Goal: Navigation & Orientation: Find specific page/section

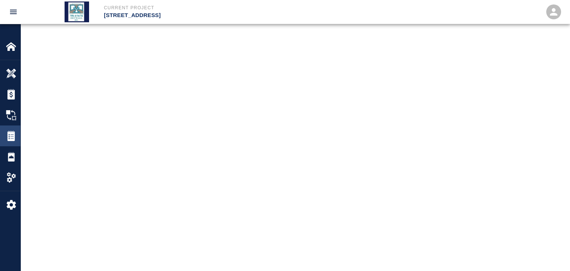
click at [5, 137] on div "Tickets" at bounding box center [10, 135] width 20 height 21
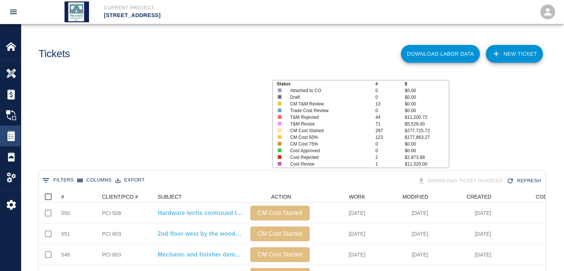
scroll to position [427, 501]
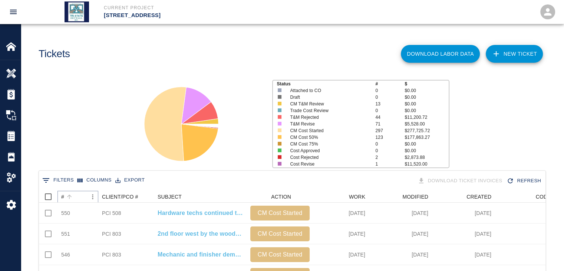
click at [72, 198] on icon "Sort" at bounding box center [69, 196] width 7 height 7
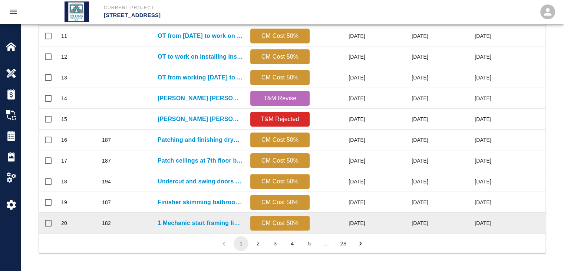
scroll to position [390, 0]
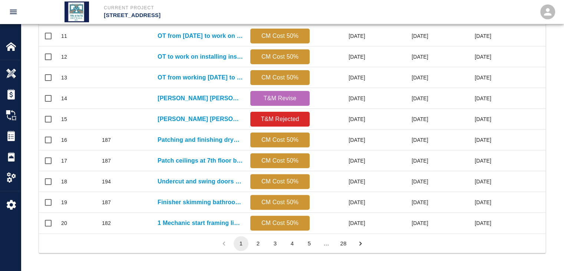
click at [309, 245] on button "5" at bounding box center [309, 243] width 15 height 15
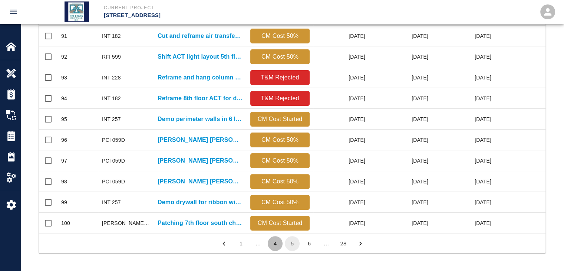
click at [272, 244] on button "4" at bounding box center [275, 243] width 15 height 15
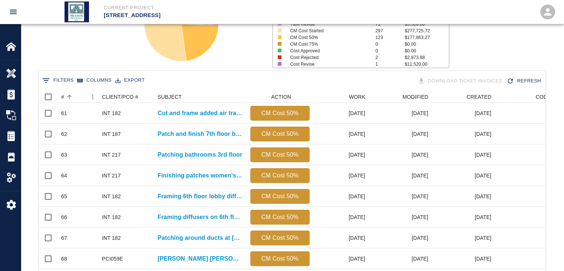
scroll to position [93, 0]
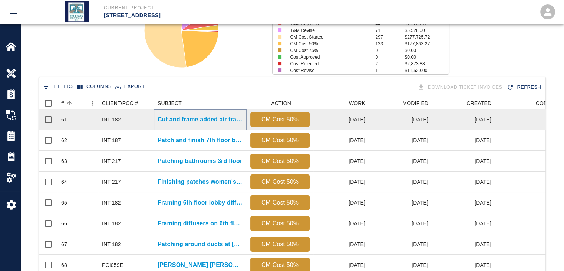
click at [193, 118] on p "Cut and frame added air transfer opening 7th floor Case..." at bounding box center [200, 119] width 85 height 9
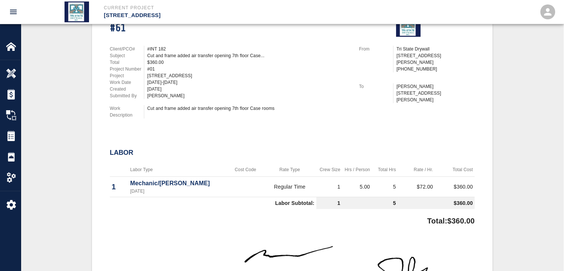
scroll to position [198, 0]
click at [16, 139] on img at bounding box center [11, 136] width 10 height 10
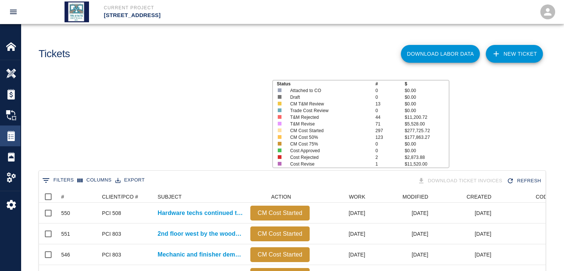
scroll to position [427, 501]
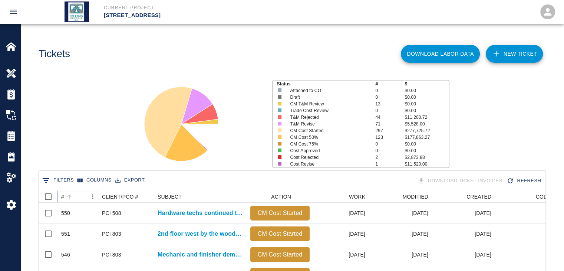
click at [74, 195] on button "Sort" at bounding box center [69, 196] width 10 height 10
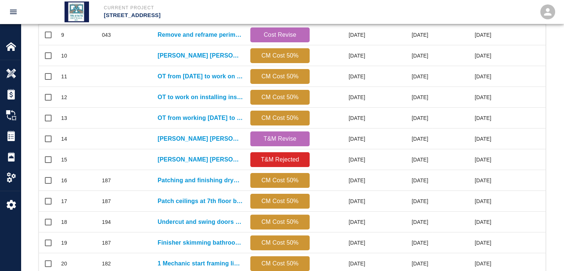
scroll to position [390, 0]
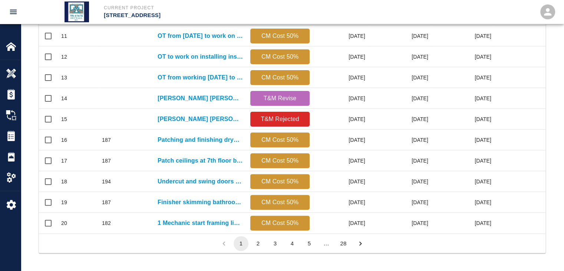
click at [342, 244] on button "28" at bounding box center [343, 243] width 15 height 15
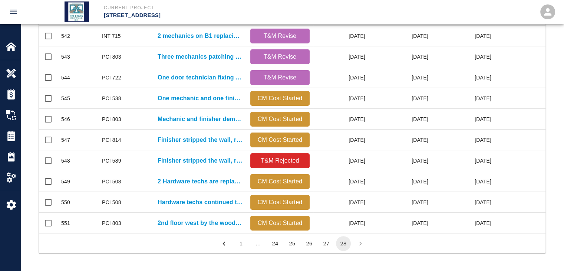
scroll to position [240, 501]
click at [281, 243] on button "24" at bounding box center [275, 243] width 15 height 15
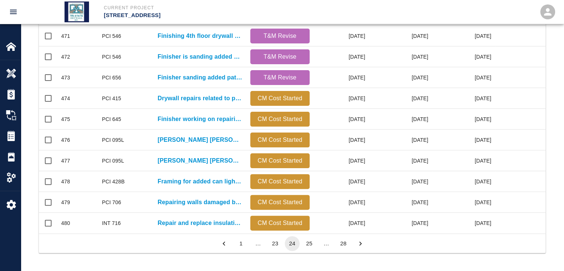
scroll to position [390, 0]
click at [271, 243] on button "23" at bounding box center [275, 243] width 15 height 15
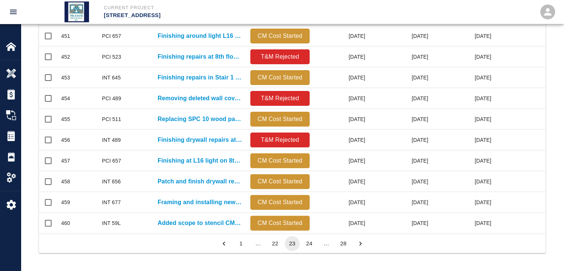
click at [271, 243] on button "22" at bounding box center [275, 243] width 15 height 15
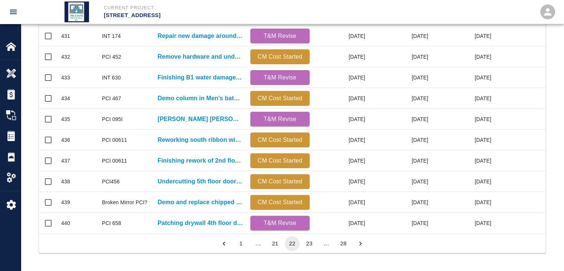
click at [271, 243] on button "21" at bounding box center [275, 243] width 15 height 15
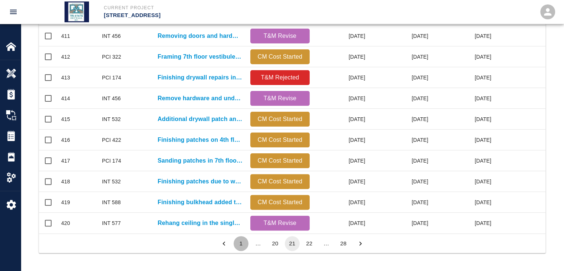
click at [244, 244] on button "1" at bounding box center [241, 243] width 15 height 15
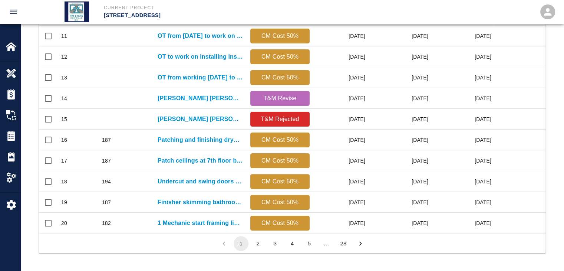
click at [308, 244] on button "5" at bounding box center [309, 243] width 15 height 15
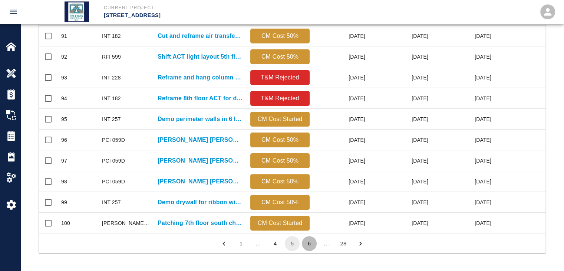
click at [312, 246] on button "6" at bounding box center [309, 243] width 15 height 15
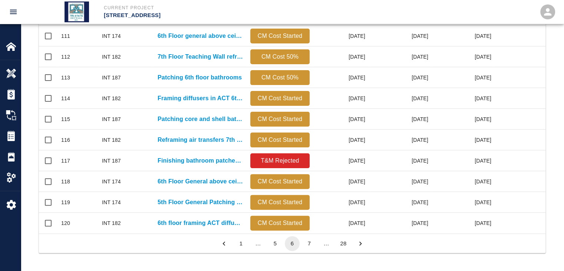
click at [312, 246] on button "7" at bounding box center [309, 243] width 15 height 15
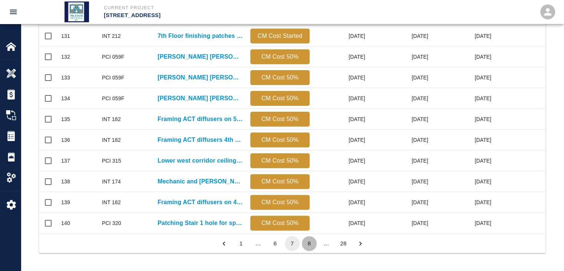
click at [312, 246] on button "8" at bounding box center [309, 243] width 15 height 15
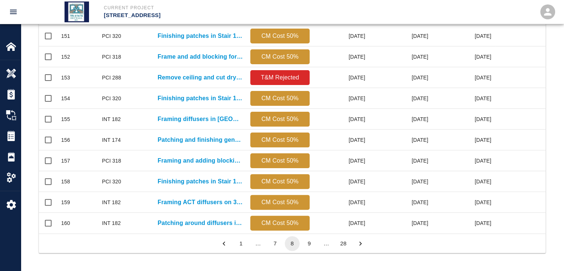
click at [312, 246] on button "9" at bounding box center [309, 243] width 15 height 15
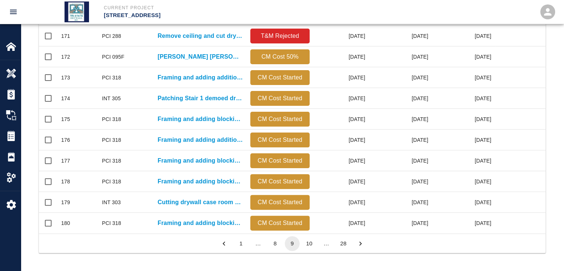
click at [312, 246] on button "10" at bounding box center [309, 243] width 15 height 15
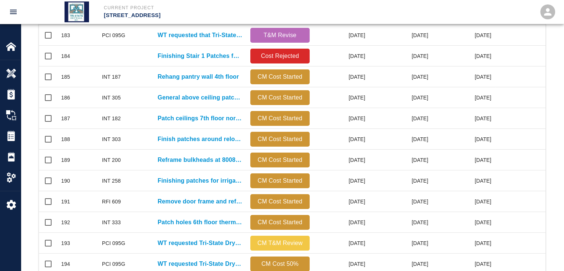
scroll to position [168, 0]
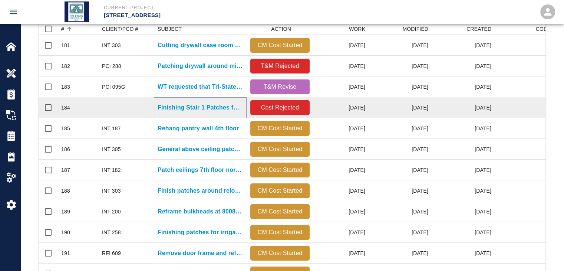
click at [172, 105] on p "Finishing Stair 1 Patches for sprinkler riser" at bounding box center [200, 107] width 85 height 9
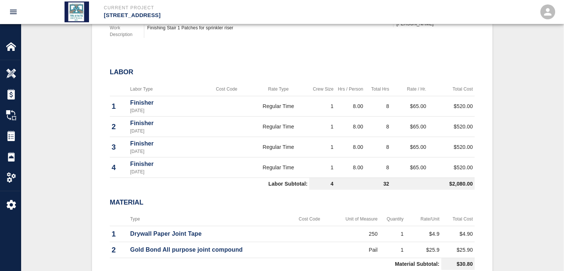
scroll to position [272, 0]
click at [11, 142] on div "Tickets" at bounding box center [10, 135] width 20 height 21
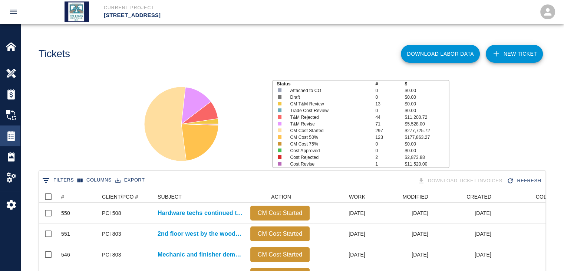
scroll to position [427, 501]
click at [70, 193] on icon "Sort" at bounding box center [69, 196] width 7 height 7
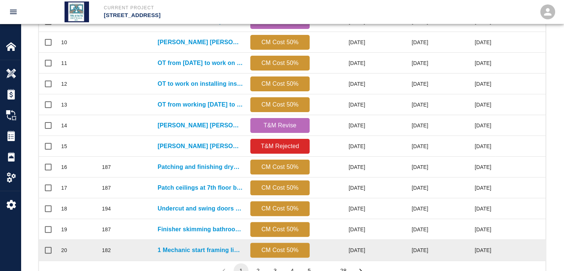
scroll to position [390, 0]
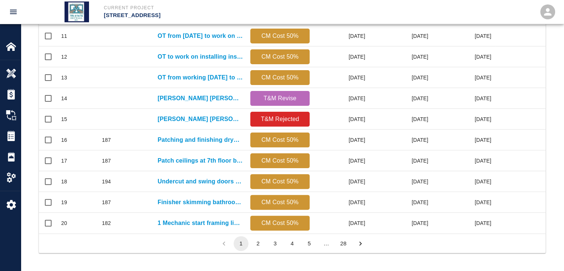
click at [315, 245] on button "5" at bounding box center [309, 243] width 15 height 15
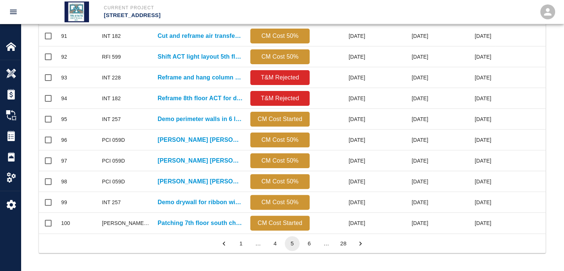
click at [315, 245] on button "6" at bounding box center [309, 243] width 15 height 15
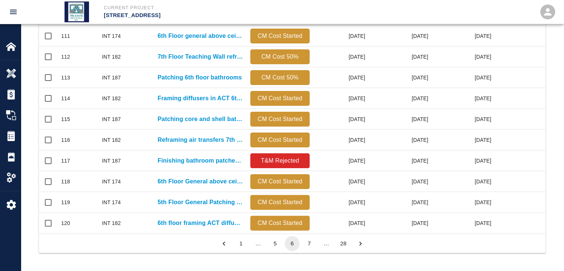
click at [315, 245] on button "7" at bounding box center [309, 243] width 15 height 15
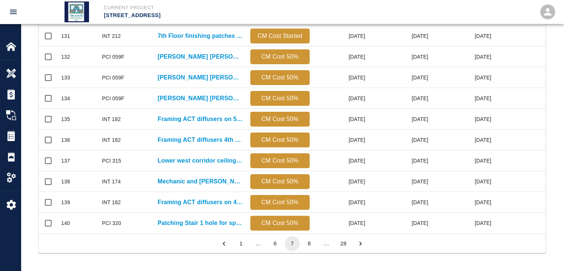
click at [315, 245] on button "8" at bounding box center [309, 243] width 15 height 15
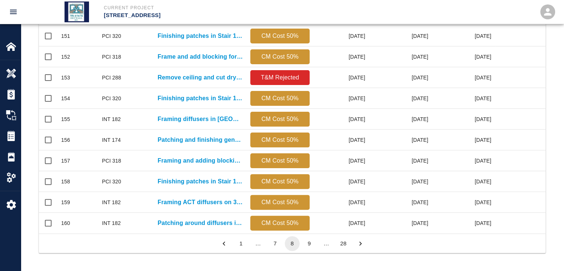
click at [306, 242] on button "9" at bounding box center [309, 243] width 15 height 15
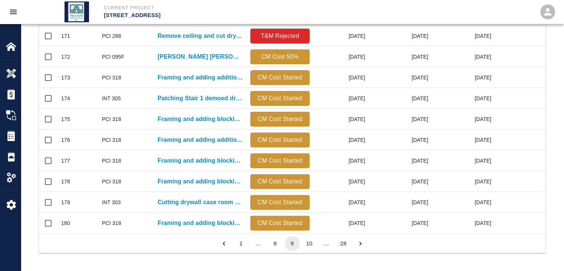
click at [306, 242] on button "10" at bounding box center [309, 243] width 15 height 15
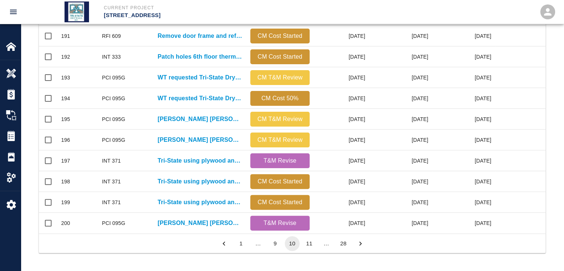
click at [306, 242] on button "11" at bounding box center [309, 243] width 15 height 15
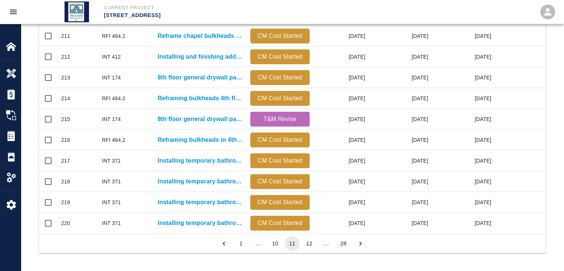
click at [306, 242] on button "12" at bounding box center [309, 243] width 15 height 15
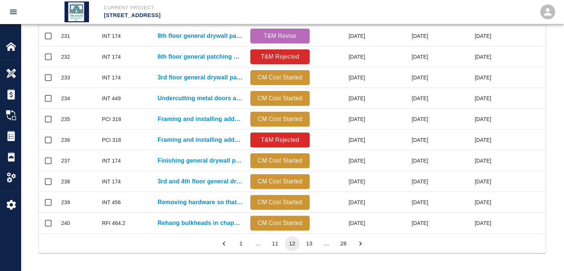
click at [306, 242] on button "13" at bounding box center [309, 243] width 15 height 15
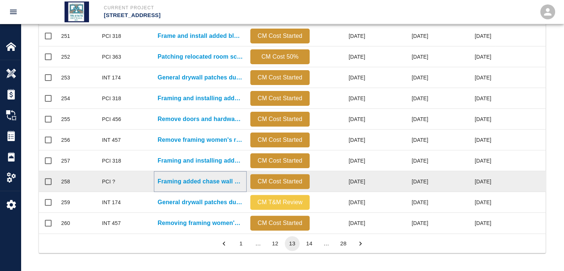
click at [200, 177] on p "Framing added chase wall B-1 lab to cover column in..." at bounding box center [200, 181] width 85 height 9
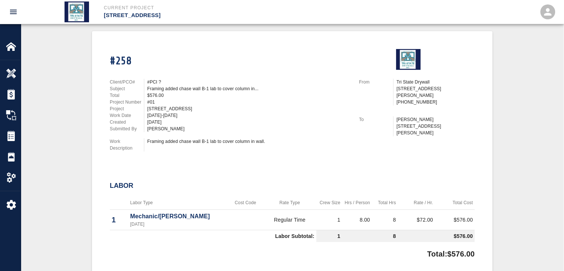
scroll to position [173, 0]
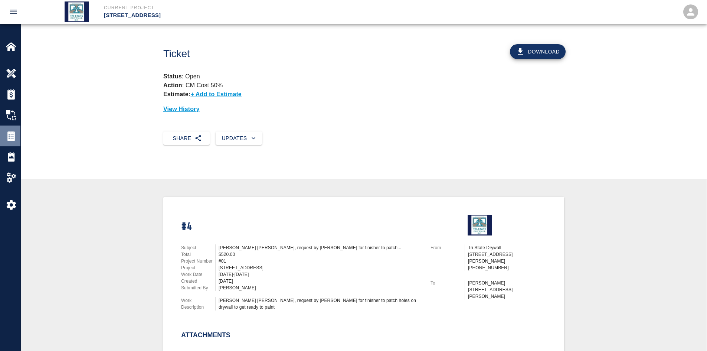
click at [17, 135] on div at bounding box center [16, 136] width 21 height 10
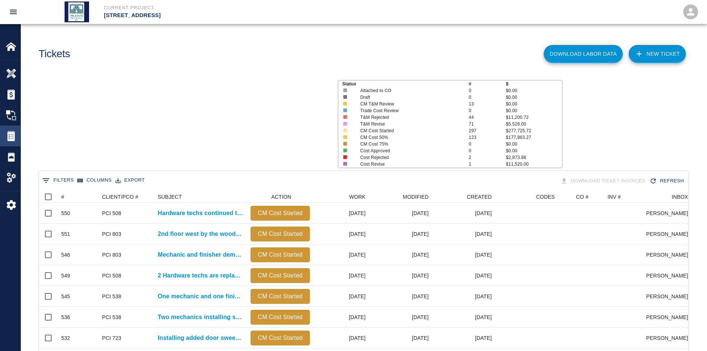
scroll to position [427, 644]
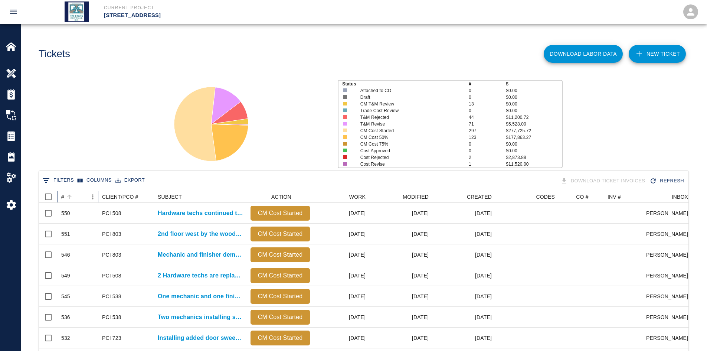
click at [78, 197] on div "#" at bounding box center [74, 197] width 26 height 12
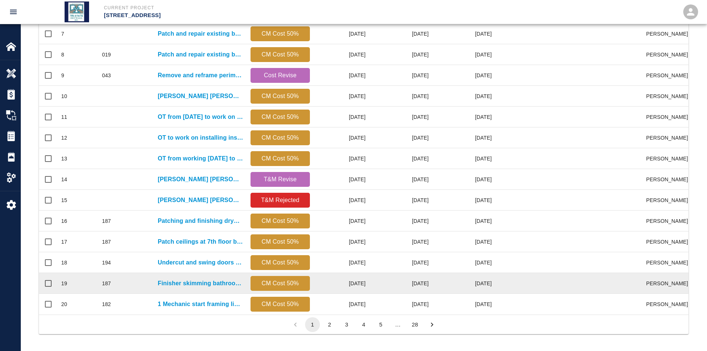
scroll to position [311, 0]
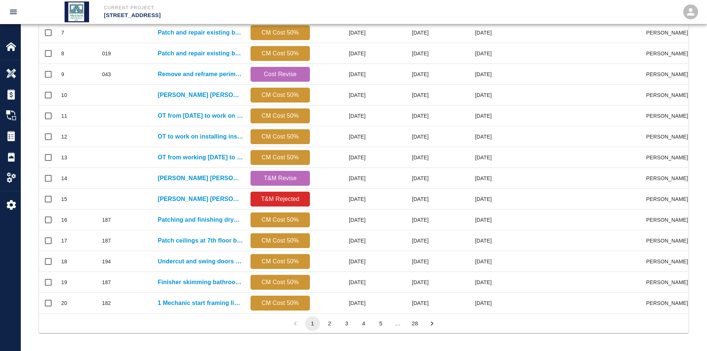
click at [379, 270] on button "5" at bounding box center [380, 323] width 15 height 15
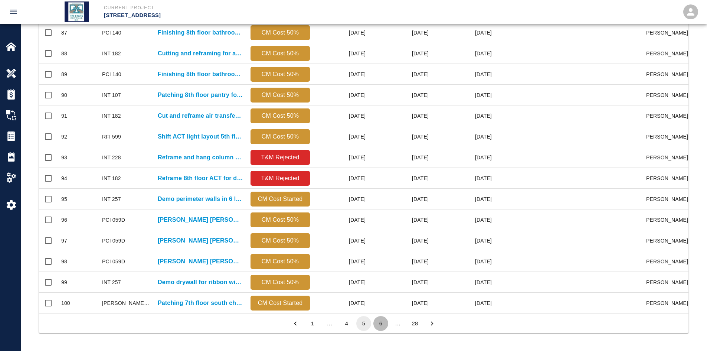
click at [379, 270] on button "6" at bounding box center [380, 323] width 15 height 15
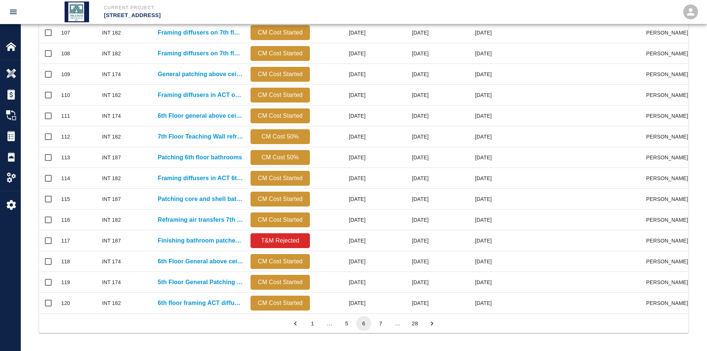
click at [381, 270] on button "7" at bounding box center [380, 323] width 15 height 15
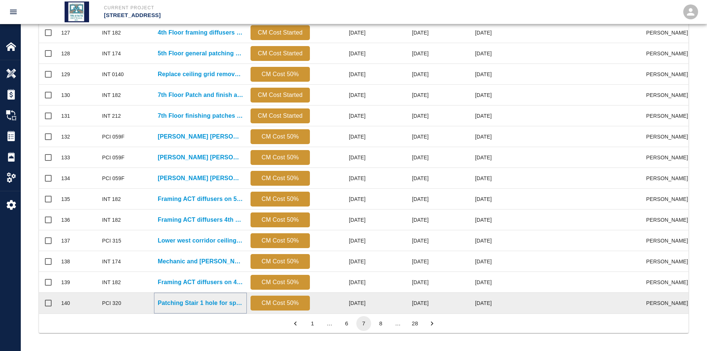
click at [215, 270] on p "Patching Stair 1 hole for sprinkler riser." at bounding box center [200, 302] width 85 height 9
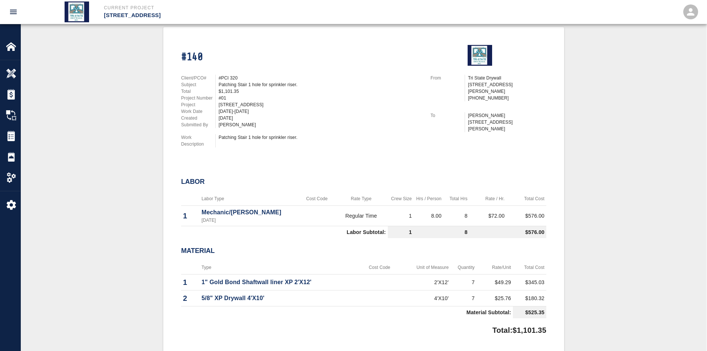
scroll to position [173, 0]
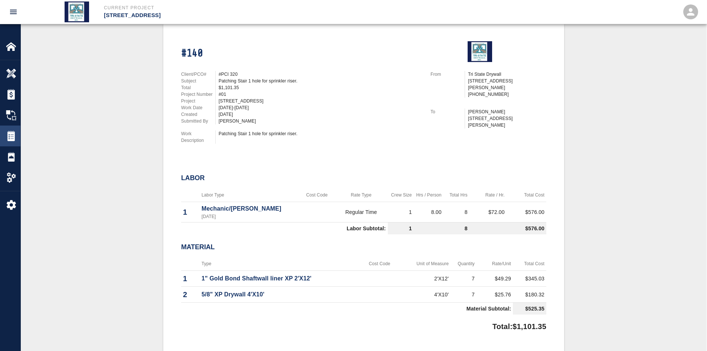
click at [15, 139] on img at bounding box center [11, 136] width 10 height 10
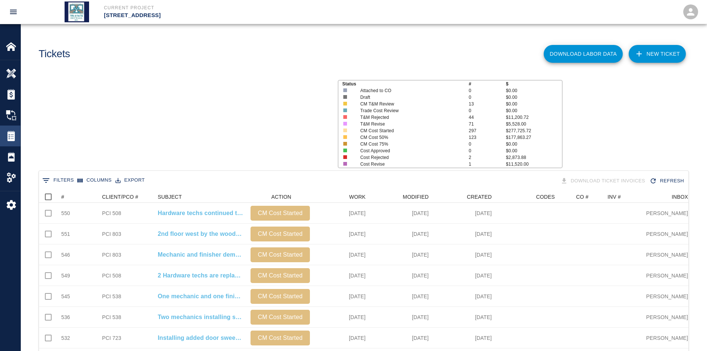
scroll to position [427, 644]
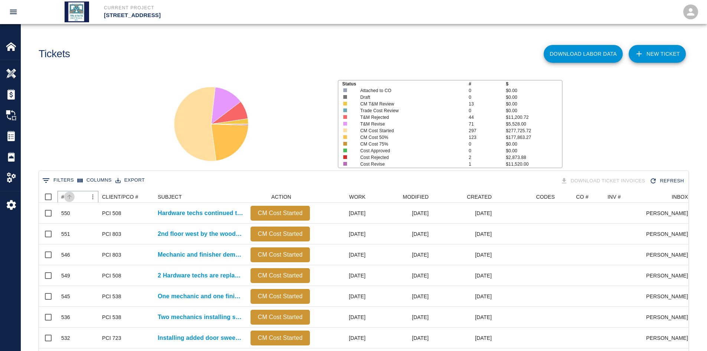
click at [68, 199] on icon "Sort" at bounding box center [69, 196] width 7 height 7
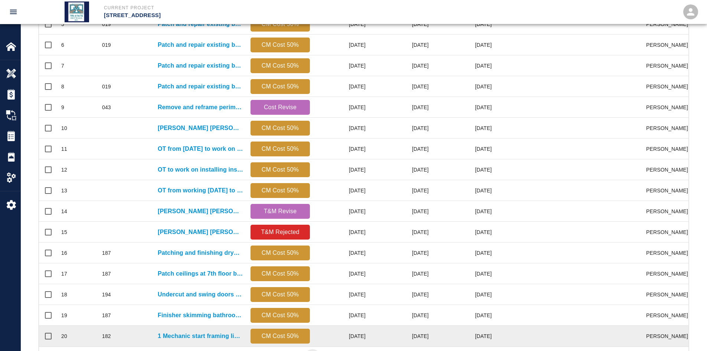
scroll to position [311, 0]
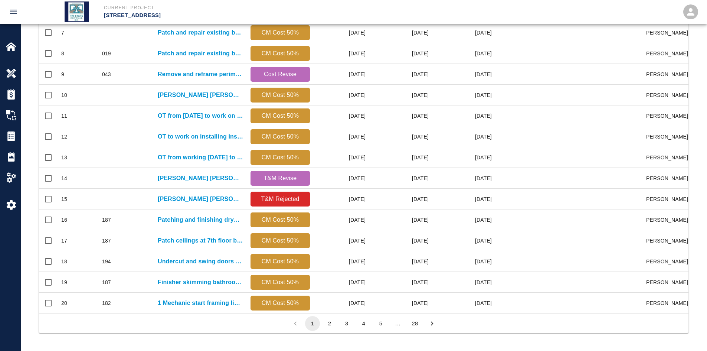
click at [379, 270] on button "5" at bounding box center [380, 323] width 15 height 15
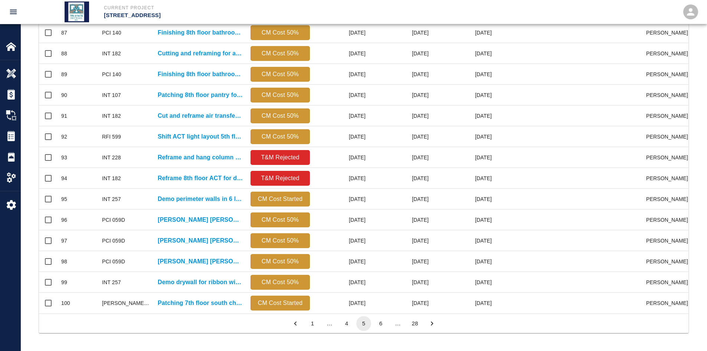
click at [380, 270] on button "6" at bounding box center [380, 323] width 15 height 15
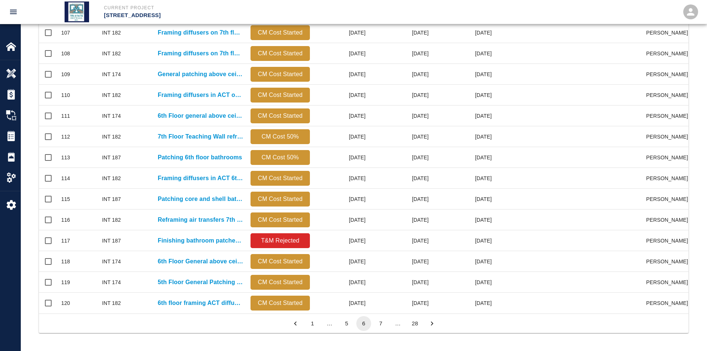
click at [380, 270] on button "7" at bounding box center [380, 323] width 15 height 15
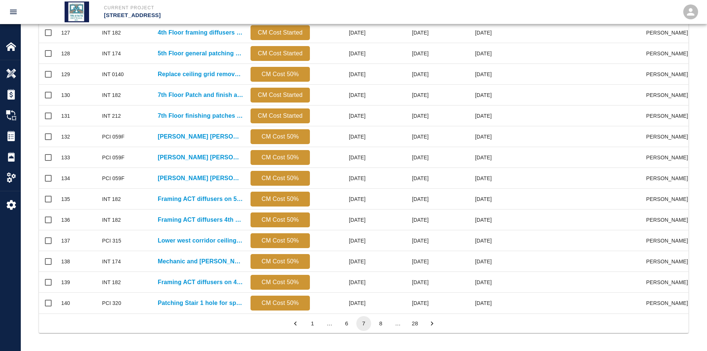
click at [380, 270] on button "8" at bounding box center [380, 323] width 15 height 15
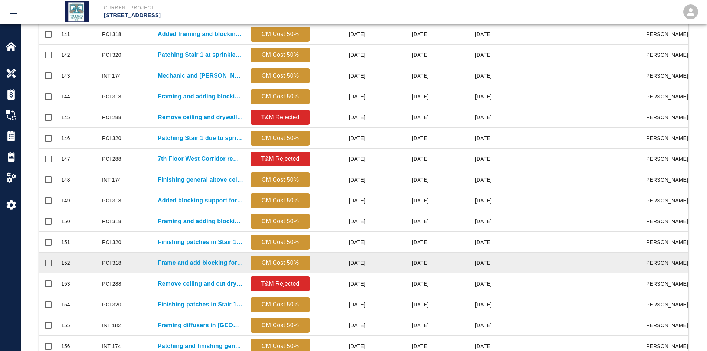
scroll to position [137, 0]
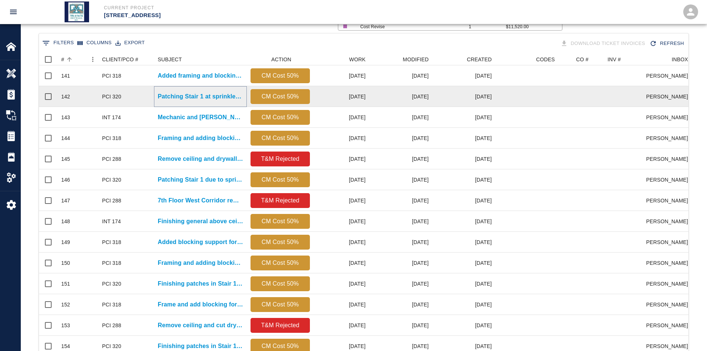
click at [161, 93] on p "Patching Stair 1 at sprinkler riser" at bounding box center [200, 96] width 85 height 9
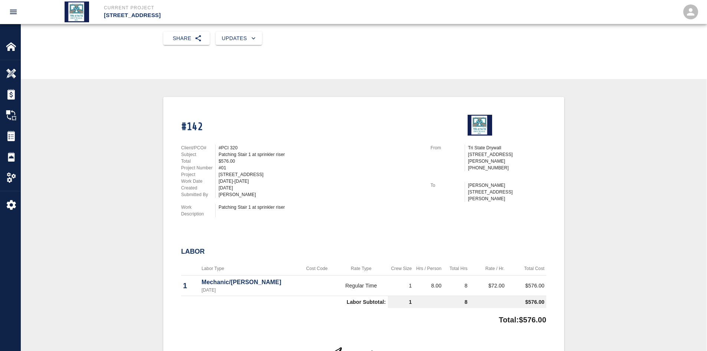
scroll to position [165, 0]
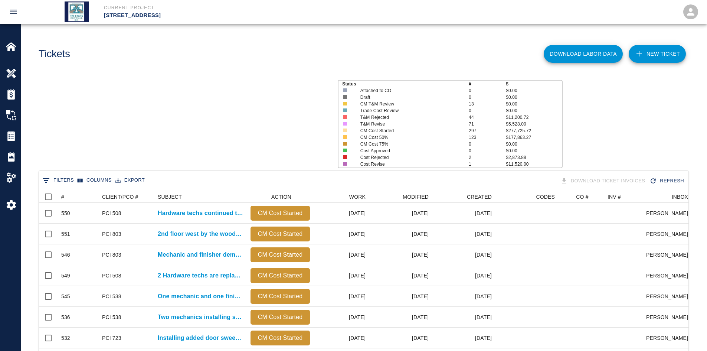
scroll to position [427, 644]
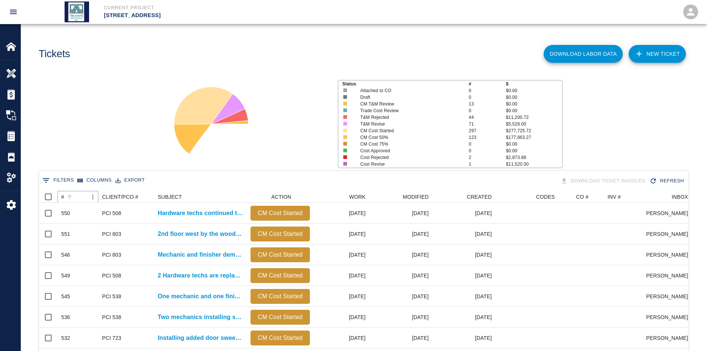
click at [70, 201] on button "Sort" at bounding box center [69, 196] width 10 height 10
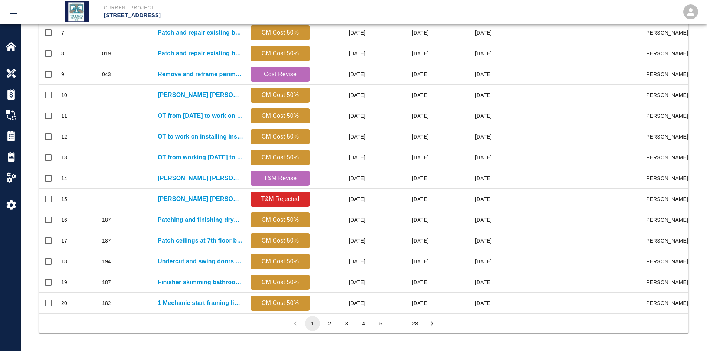
scroll to position [311, 0]
click at [380, 270] on button "5" at bounding box center [380, 323] width 15 height 15
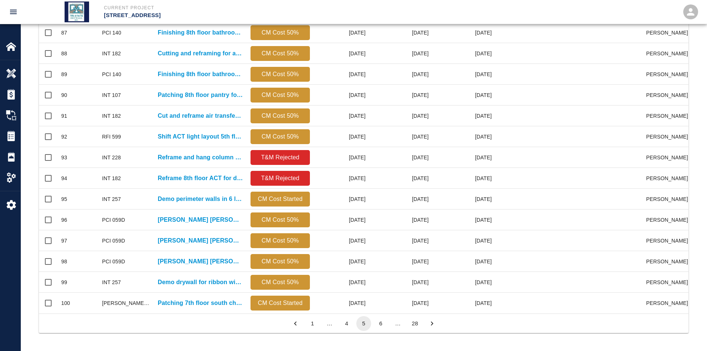
click at [380, 270] on button "6" at bounding box center [380, 323] width 15 height 15
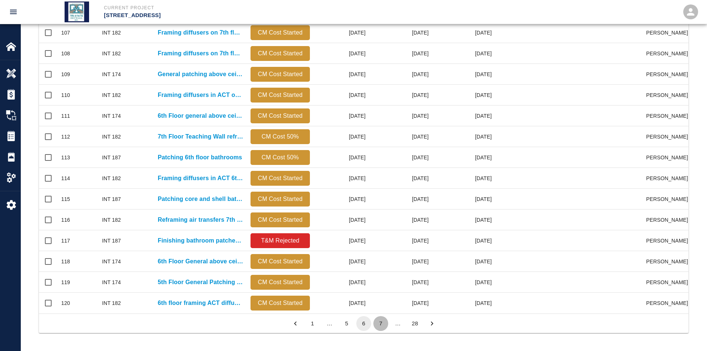
click at [380, 270] on button "7" at bounding box center [380, 323] width 15 height 15
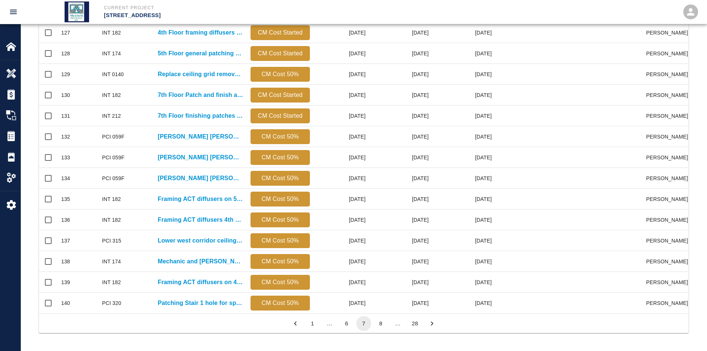
click at [380, 270] on button "8" at bounding box center [380, 323] width 15 height 15
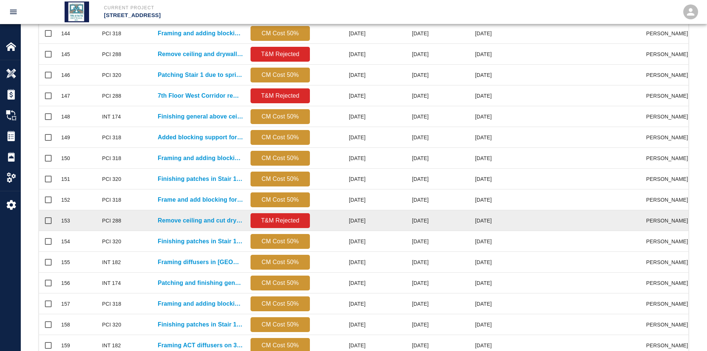
scroll to position [236, 0]
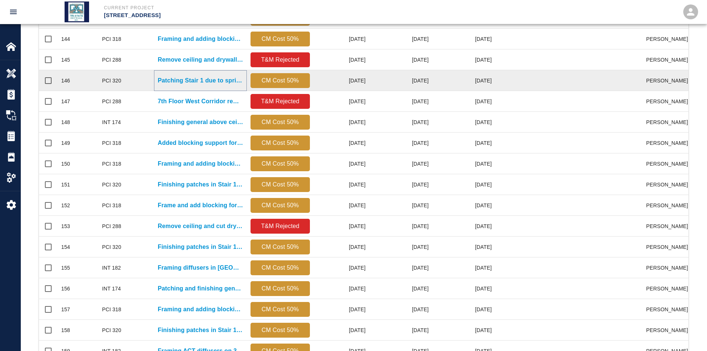
click at [167, 83] on p "Patching Stair 1 due to sprinkler riser" at bounding box center [200, 80] width 85 height 9
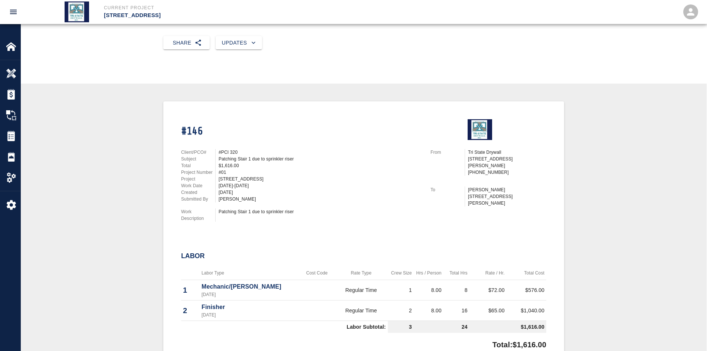
scroll to position [124, 0]
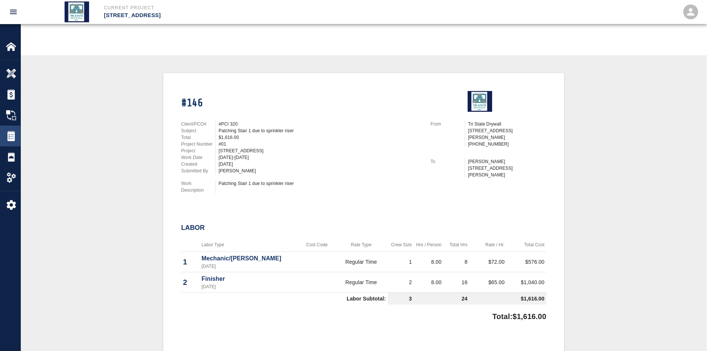
click at [14, 140] on img at bounding box center [11, 136] width 10 height 10
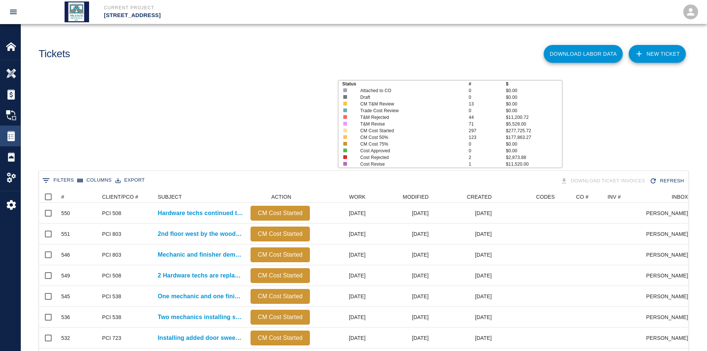
scroll to position [427, 644]
click at [72, 197] on icon "Sort" at bounding box center [69, 196] width 7 height 7
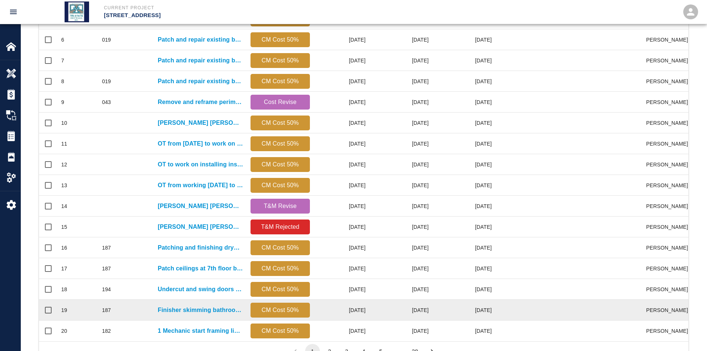
scroll to position [311, 0]
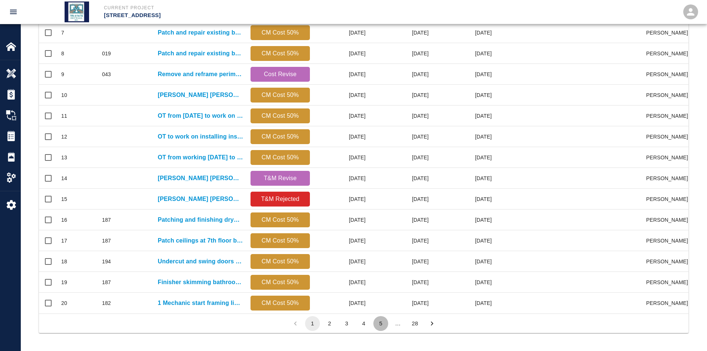
click at [380, 270] on button "5" at bounding box center [380, 323] width 15 height 15
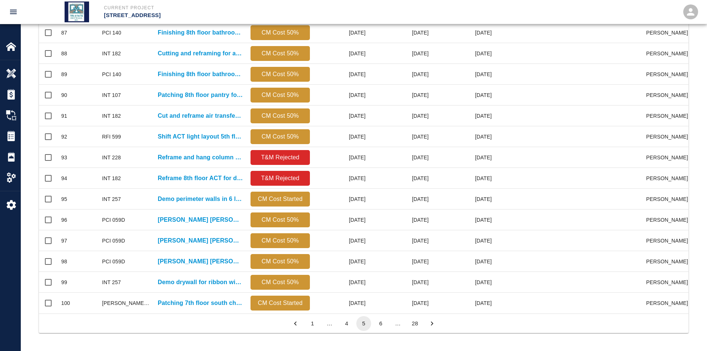
click at [380, 270] on button "6" at bounding box center [380, 323] width 15 height 15
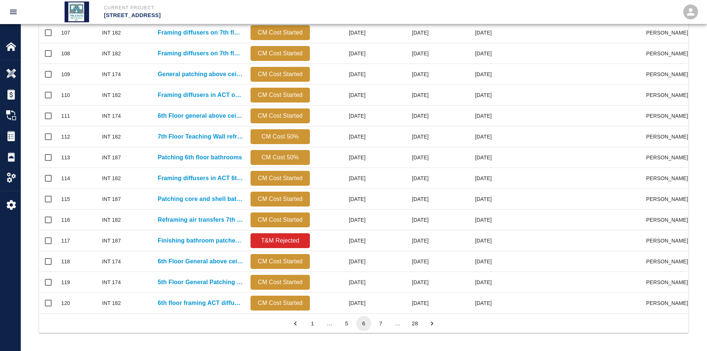
click at [380, 270] on button "7" at bounding box center [380, 323] width 15 height 15
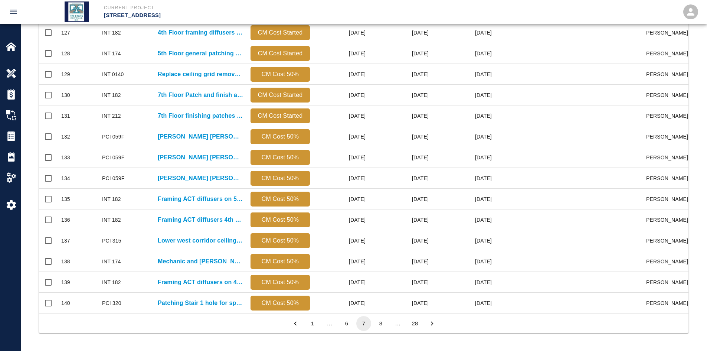
click at [380, 270] on button "8" at bounding box center [380, 323] width 15 height 15
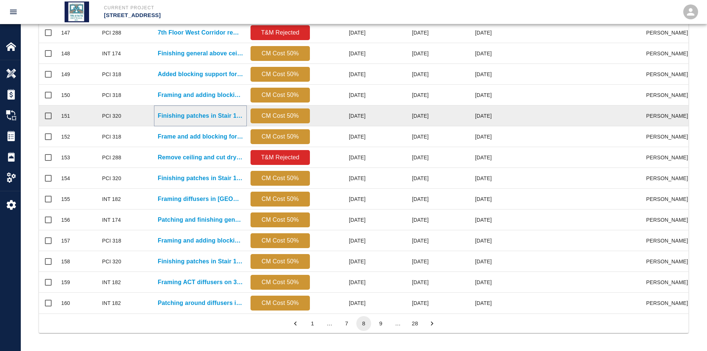
click at [166, 111] on p "Finishing patches in Stair 1 due to sprinkler riser." at bounding box center [200, 115] width 85 height 9
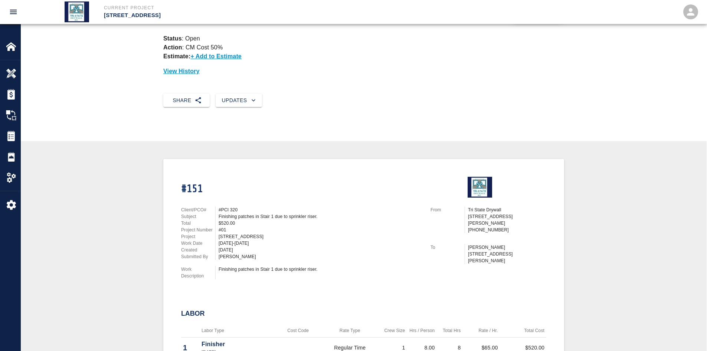
scroll to position [99, 0]
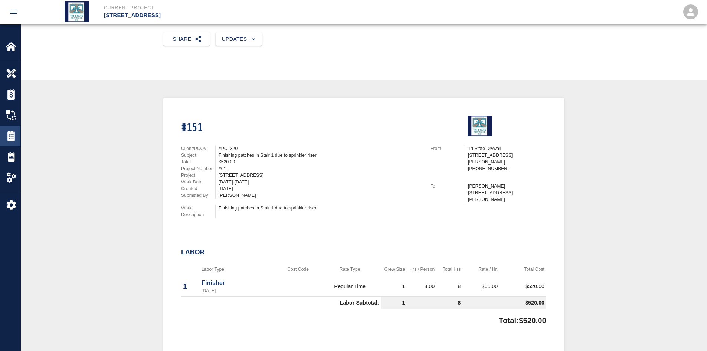
click at [11, 135] on img at bounding box center [11, 136] width 10 height 10
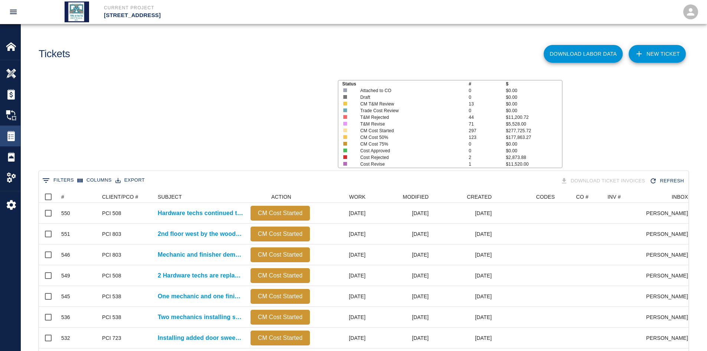
scroll to position [427, 644]
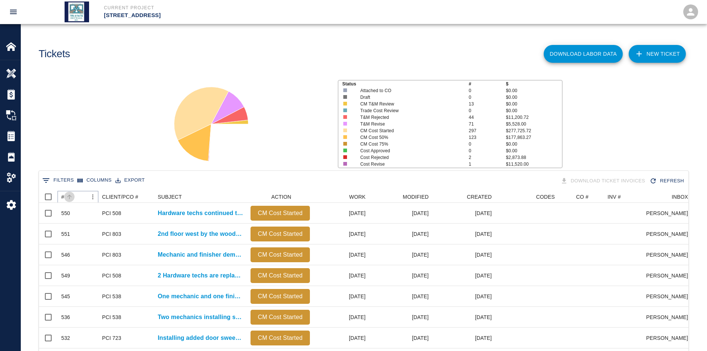
click at [72, 197] on icon "Sort" at bounding box center [69, 196] width 7 height 7
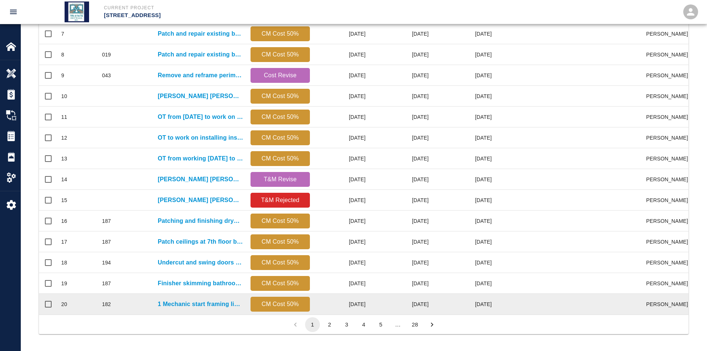
scroll to position [311, 0]
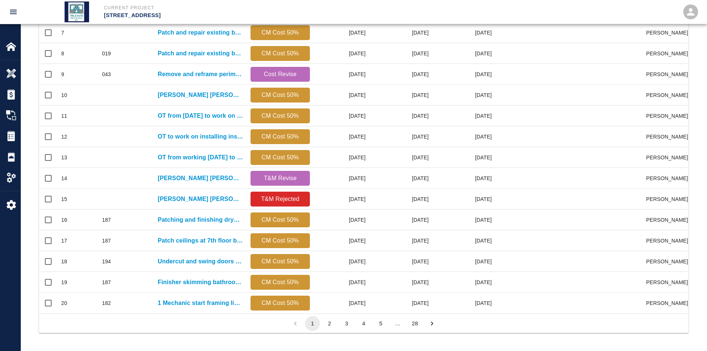
click at [377, 270] on button "5" at bounding box center [380, 323] width 15 height 15
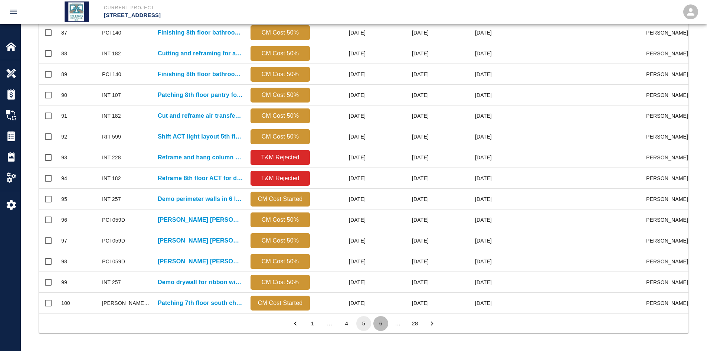
click at [381, 270] on button "6" at bounding box center [380, 323] width 15 height 15
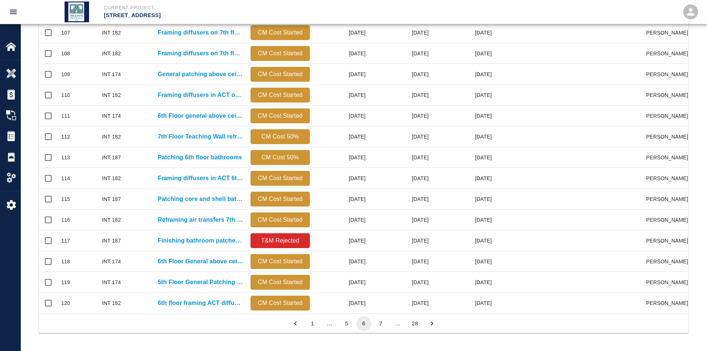
click at [381, 270] on button "7" at bounding box center [380, 323] width 15 height 15
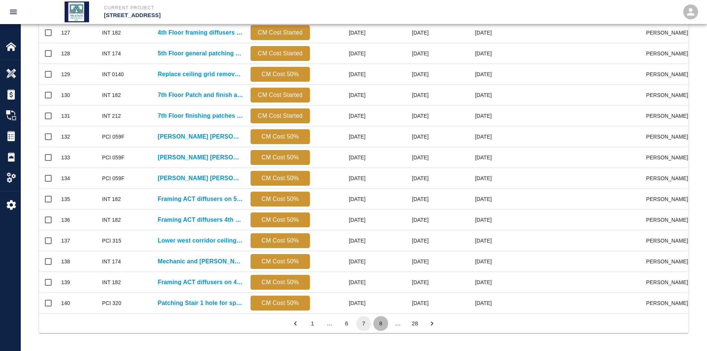
click at [380, 270] on button "8" at bounding box center [380, 323] width 15 height 15
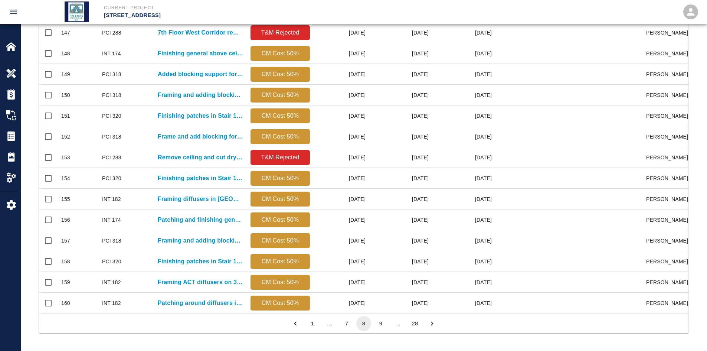
click at [380, 270] on button "9" at bounding box center [380, 323] width 15 height 15
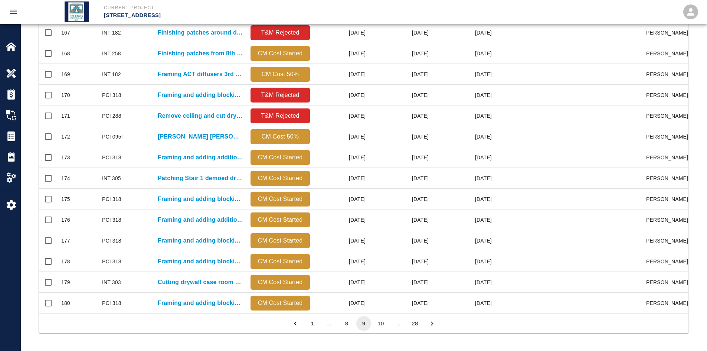
click at [380, 270] on button "10" at bounding box center [380, 323] width 15 height 15
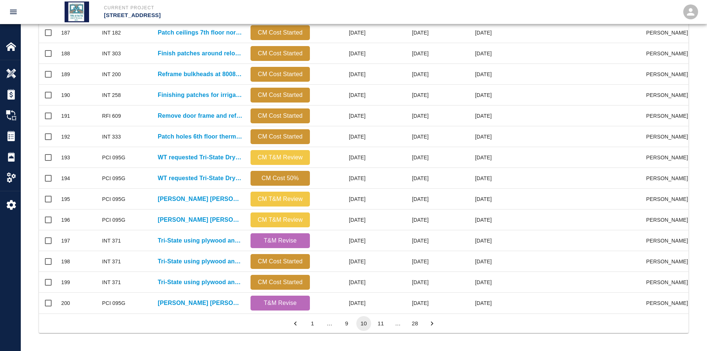
click at [352, 270] on button "9" at bounding box center [346, 323] width 15 height 15
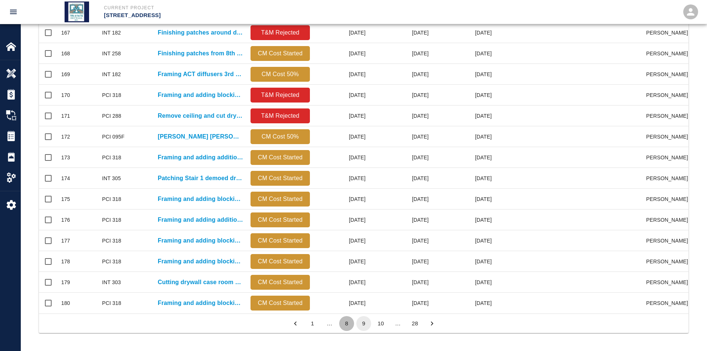
click at [347, 270] on button "8" at bounding box center [346, 323] width 15 height 15
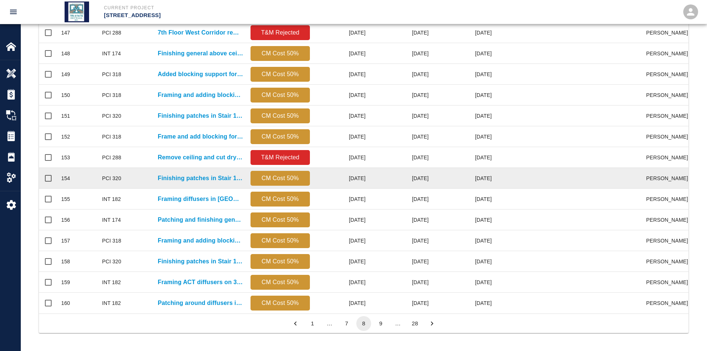
click at [197, 177] on div "Finishing patches in Stair 1 due to sprinkler riser" at bounding box center [200, 178] width 93 height 21
click at [197, 174] on p "Finishing patches in Stair 1 due to sprinkler riser" at bounding box center [200, 178] width 85 height 9
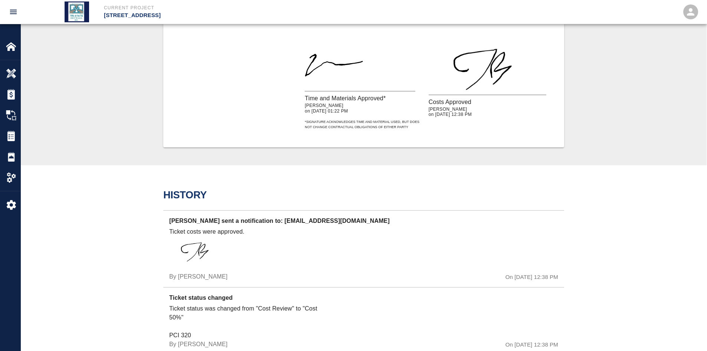
scroll to position [445, 0]
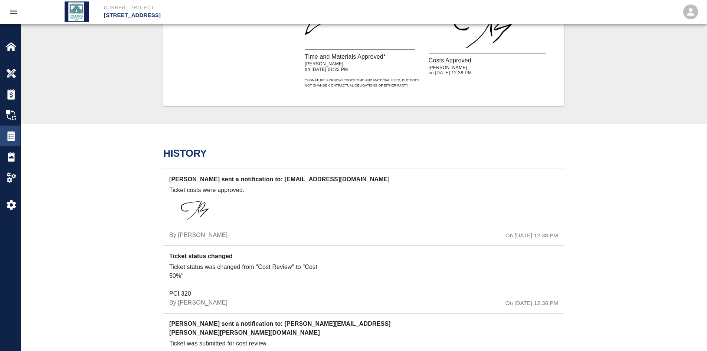
click at [9, 136] on img at bounding box center [11, 136] width 10 height 10
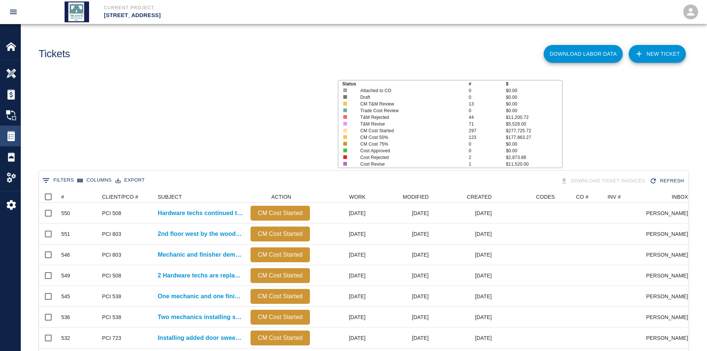
scroll to position [427, 644]
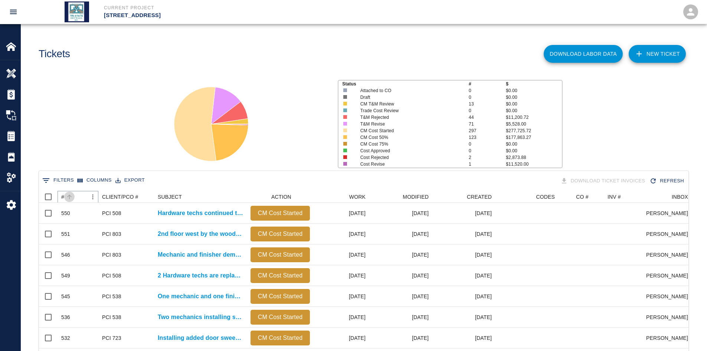
click at [71, 196] on icon "Sort" at bounding box center [69, 196] width 4 height 4
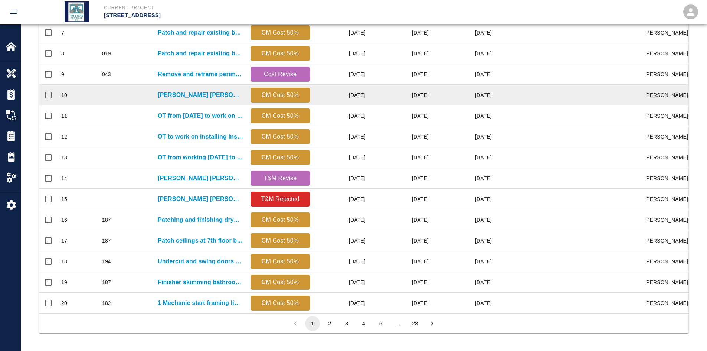
scroll to position [311, 0]
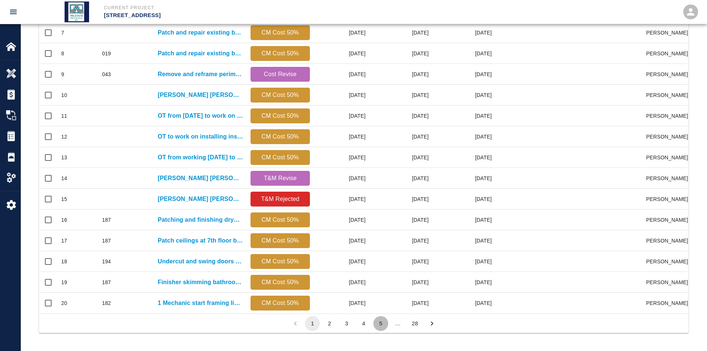
click at [386, 270] on button "5" at bounding box center [380, 323] width 15 height 15
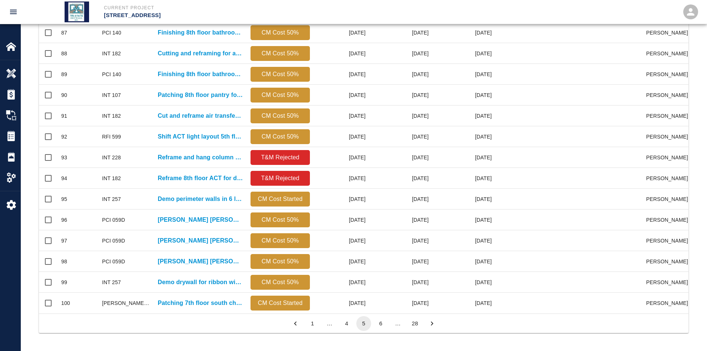
click at [386, 270] on button "6" at bounding box center [380, 323] width 15 height 15
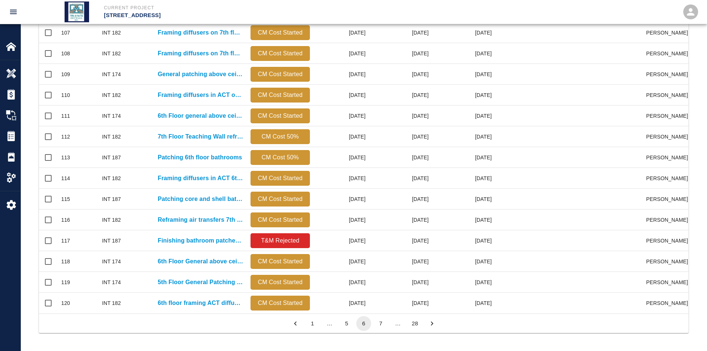
click at [386, 270] on button "7" at bounding box center [380, 323] width 15 height 15
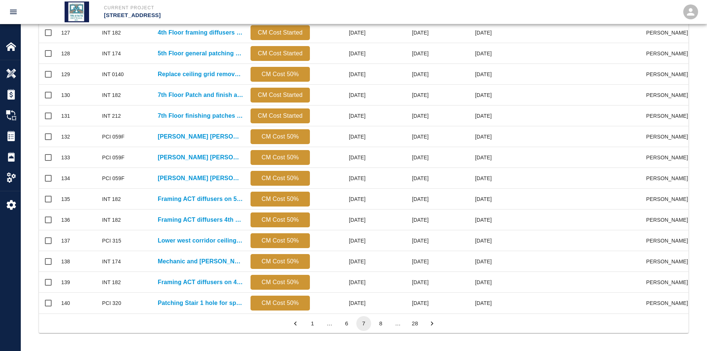
click at [386, 270] on button "8" at bounding box center [380, 323] width 15 height 15
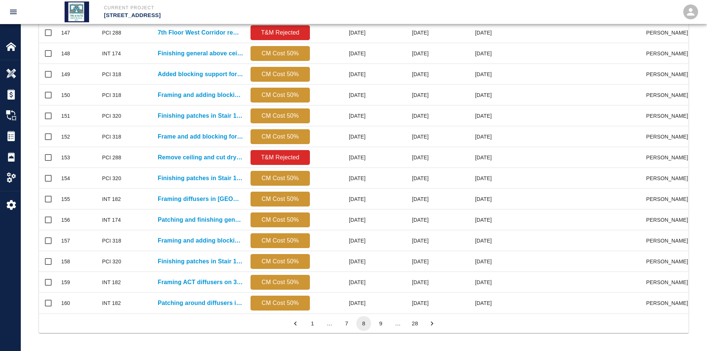
click at [386, 270] on button "9" at bounding box center [380, 323] width 15 height 15
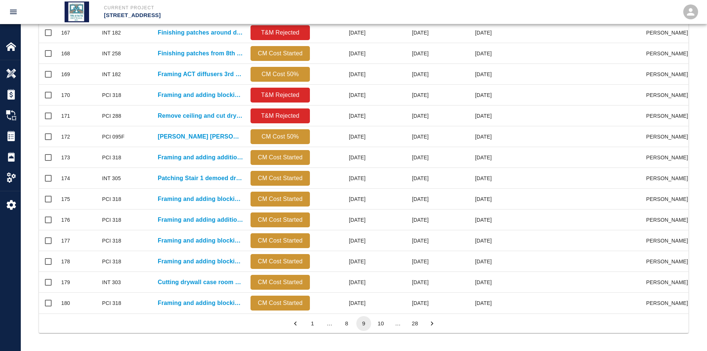
click at [346, 270] on button "8" at bounding box center [346, 323] width 15 height 15
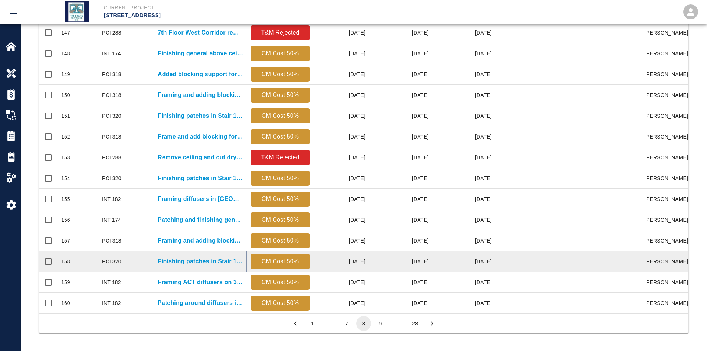
click at [160, 257] on p "Finishing patches in Stair 1 due to sprinkler riser." at bounding box center [200, 261] width 85 height 9
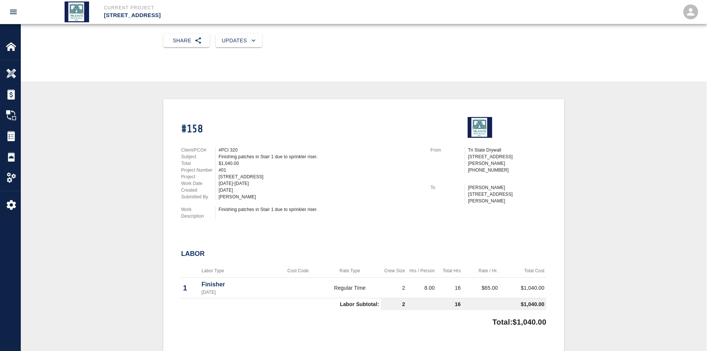
scroll to position [99, 0]
